Goal: Task Accomplishment & Management: Manage account settings

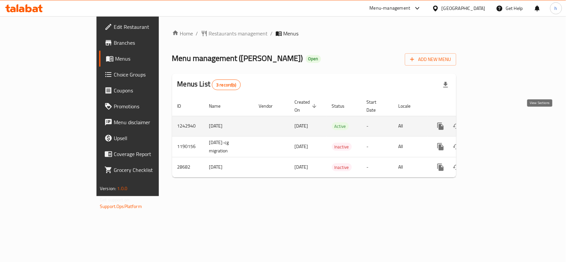
click at [496, 118] on link "enhanced table" at bounding box center [488, 126] width 16 height 16
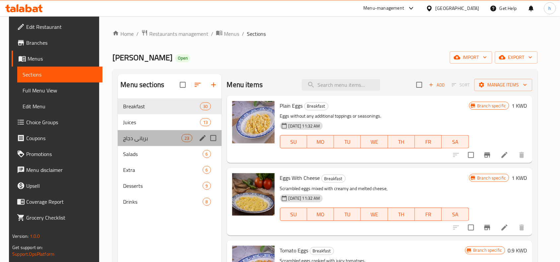
click at [118, 134] on div "برياني دجاج 23" at bounding box center [169, 138] width 103 height 16
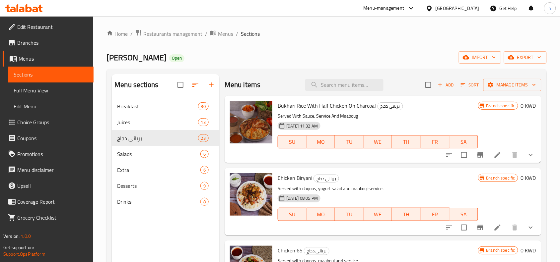
click at [47, 125] on span "Choice Groups" at bounding box center [52, 122] width 71 height 8
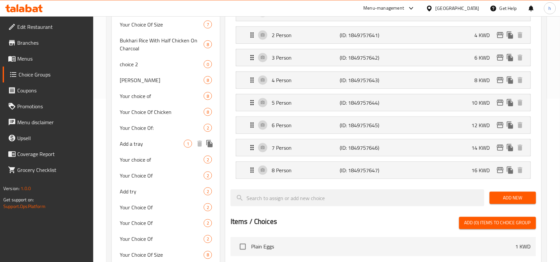
scroll to position [166, 0]
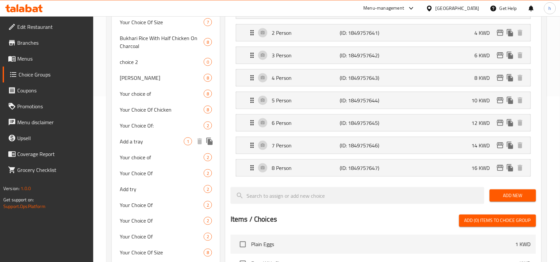
click at [122, 143] on span "Add a tray" at bounding box center [152, 142] width 64 height 8
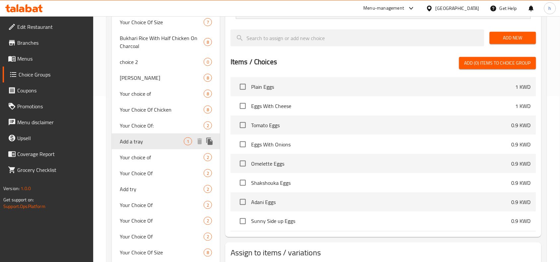
type input "Add a tray"
type input "اضافة صنية"
type input "0"
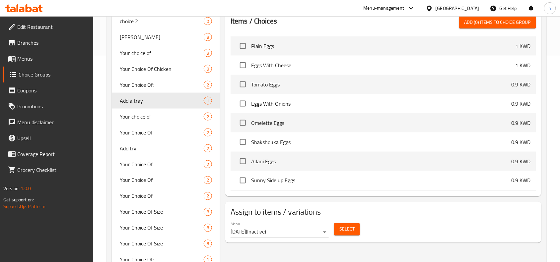
scroll to position [207, 0]
click at [121, 147] on span "Add try" at bounding box center [152, 148] width 64 height 8
type input "Add try"
type input "اضافة صحن"
type input "1"
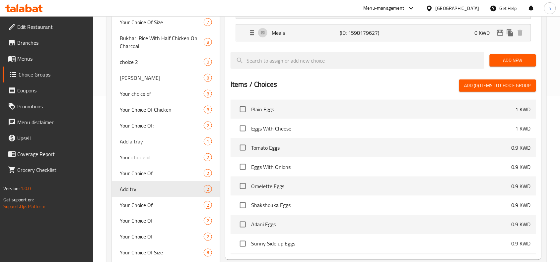
scroll to position [124, 0]
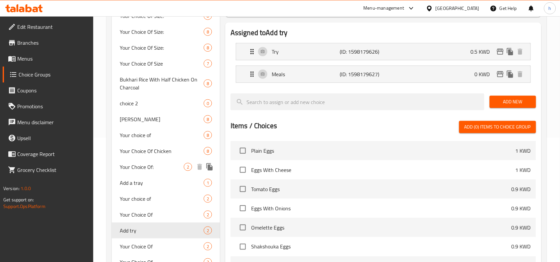
drag, startPoint x: 124, startPoint y: 167, endPoint x: 97, endPoint y: 123, distance: 51.1
click at [124, 167] on span "Your Choice Of:" at bounding box center [152, 167] width 64 height 8
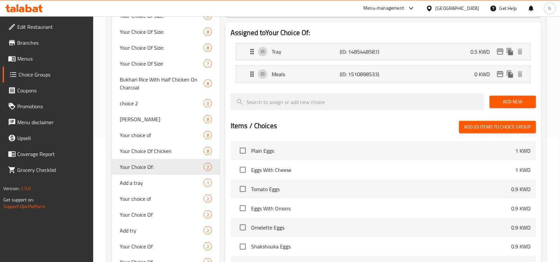
type input "Your Choice Of:"
type input "إختيارك من:"
type input "0"
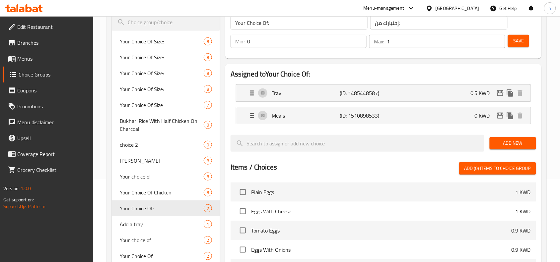
scroll to position [0, 0]
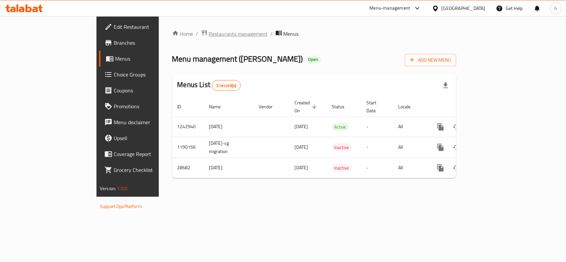
click at [209, 33] on span "Restaurants management" at bounding box center [238, 34] width 59 height 8
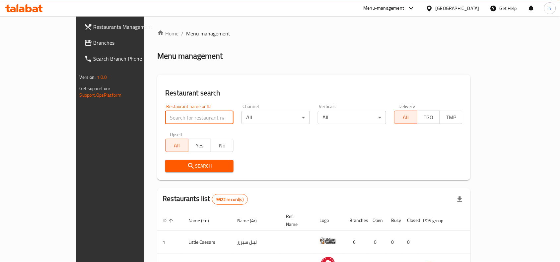
click at [187, 120] on input "search" at bounding box center [199, 117] width 68 height 13
paste input "14859"
type input "14859"
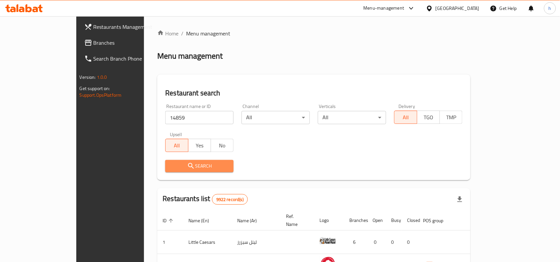
click at [165, 161] on button "Search" at bounding box center [199, 166] width 68 height 12
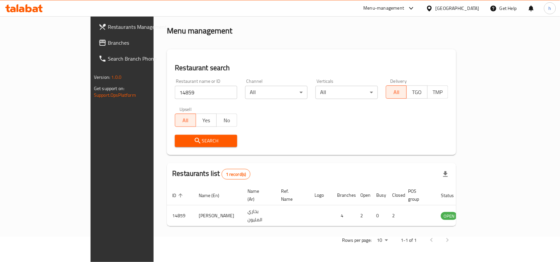
scroll to position [21, 0]
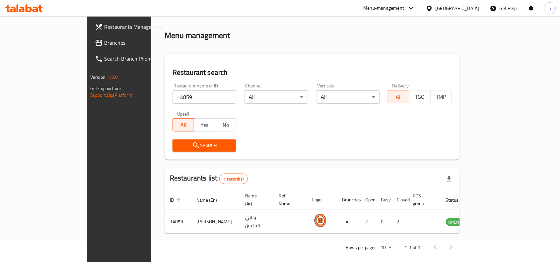
click at [466, 5] on div "[GEOGRAPHIC_DATA]" at bounding box center [457, 8] width 44 height 7
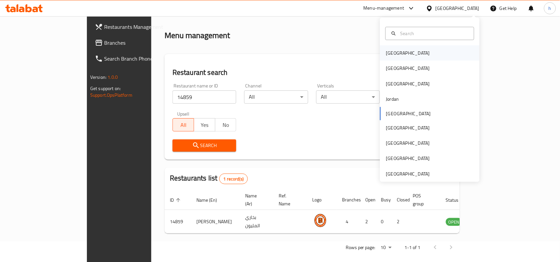
click at [395, 52] on div "[GEOGRAPHIC_DATA]" at bounding box center [408, 52] width 54 height 15
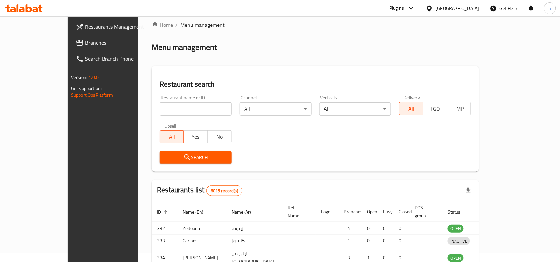
scroll to position [21, 0]
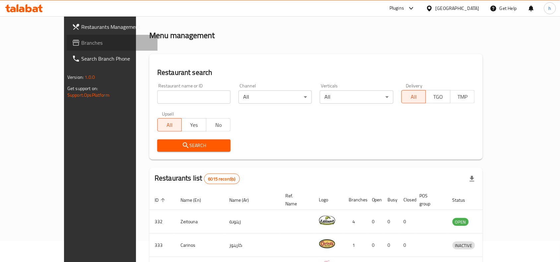
click at [81, 42] on span "Branches" at bounding box center [116, 43] width 71 height 8
